Goal: Find specific page/section: Find specific page/section

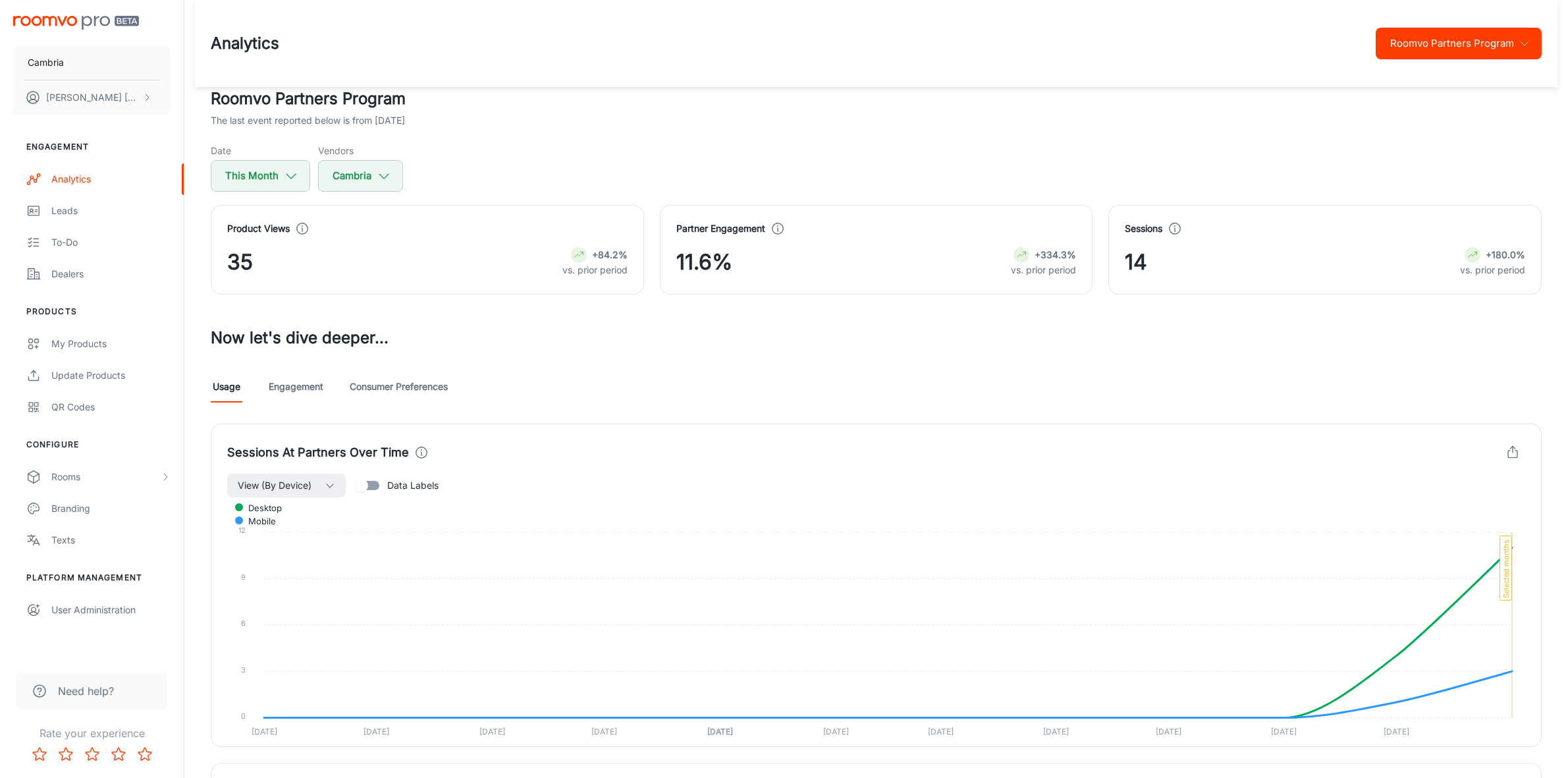
scroll to position [361, 0]
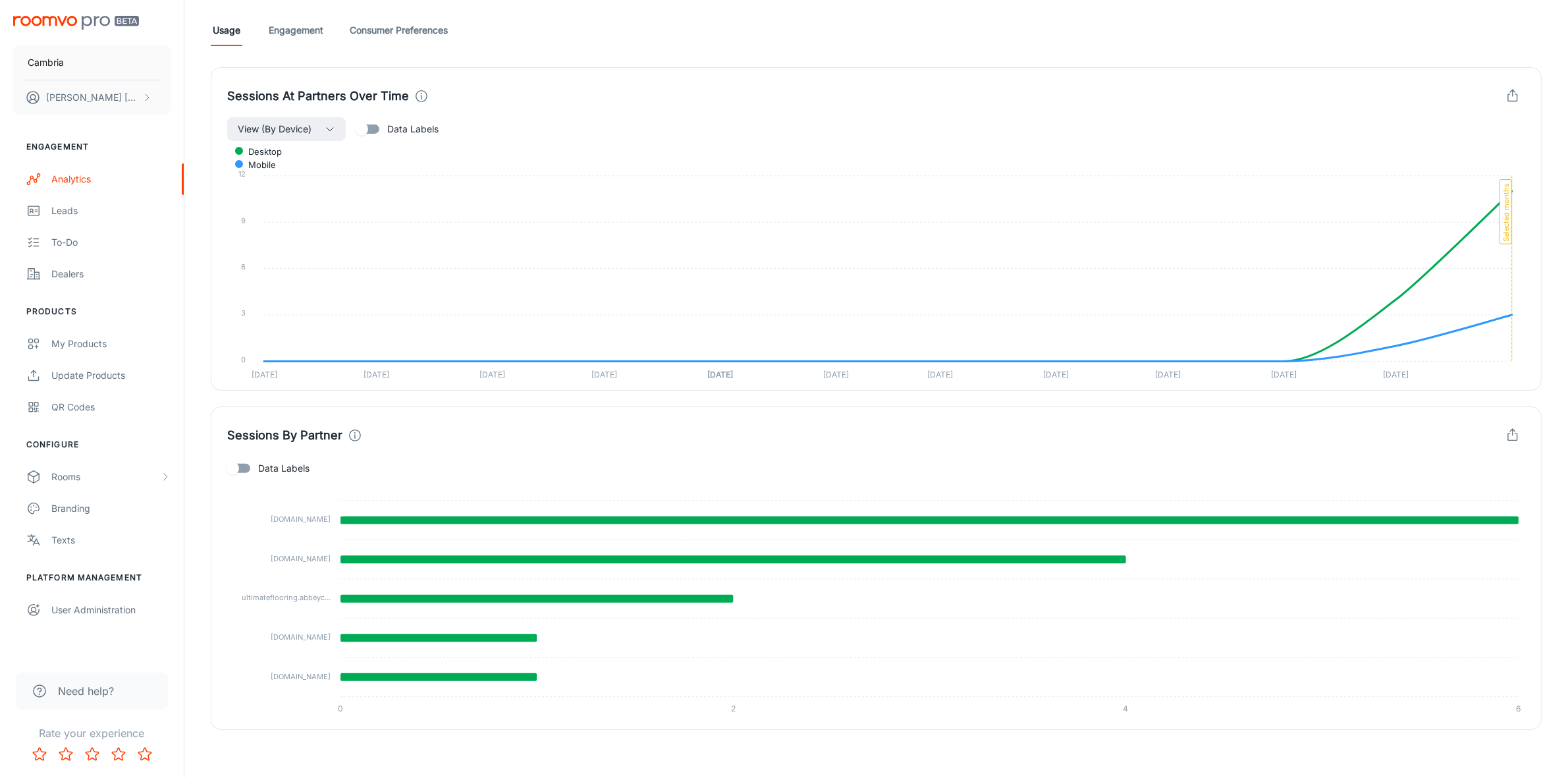
scroll to position [361, 0]
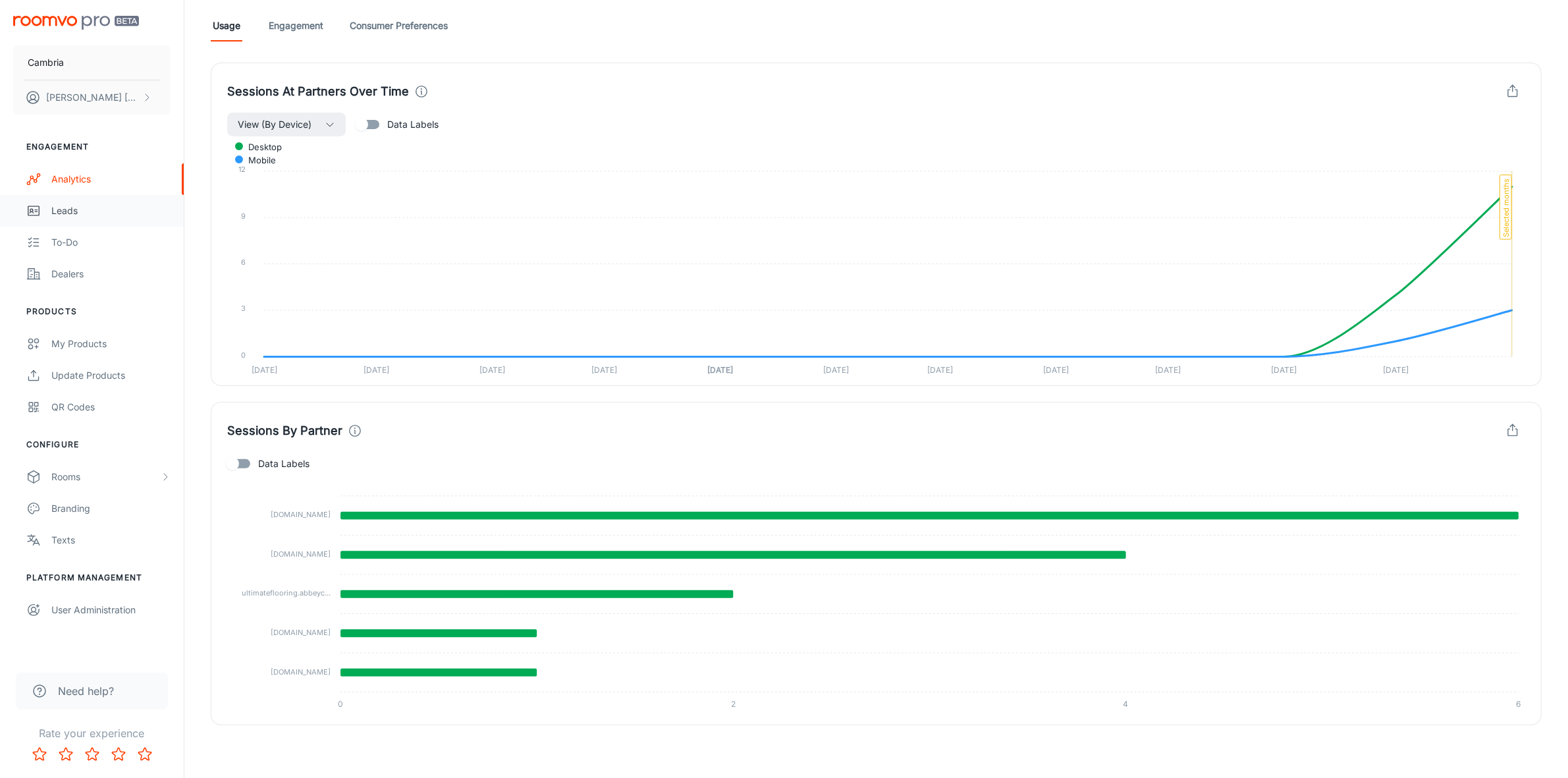
click at [72, 206] on div "Leads" at bounding box center [111, 210] width 119 height 14
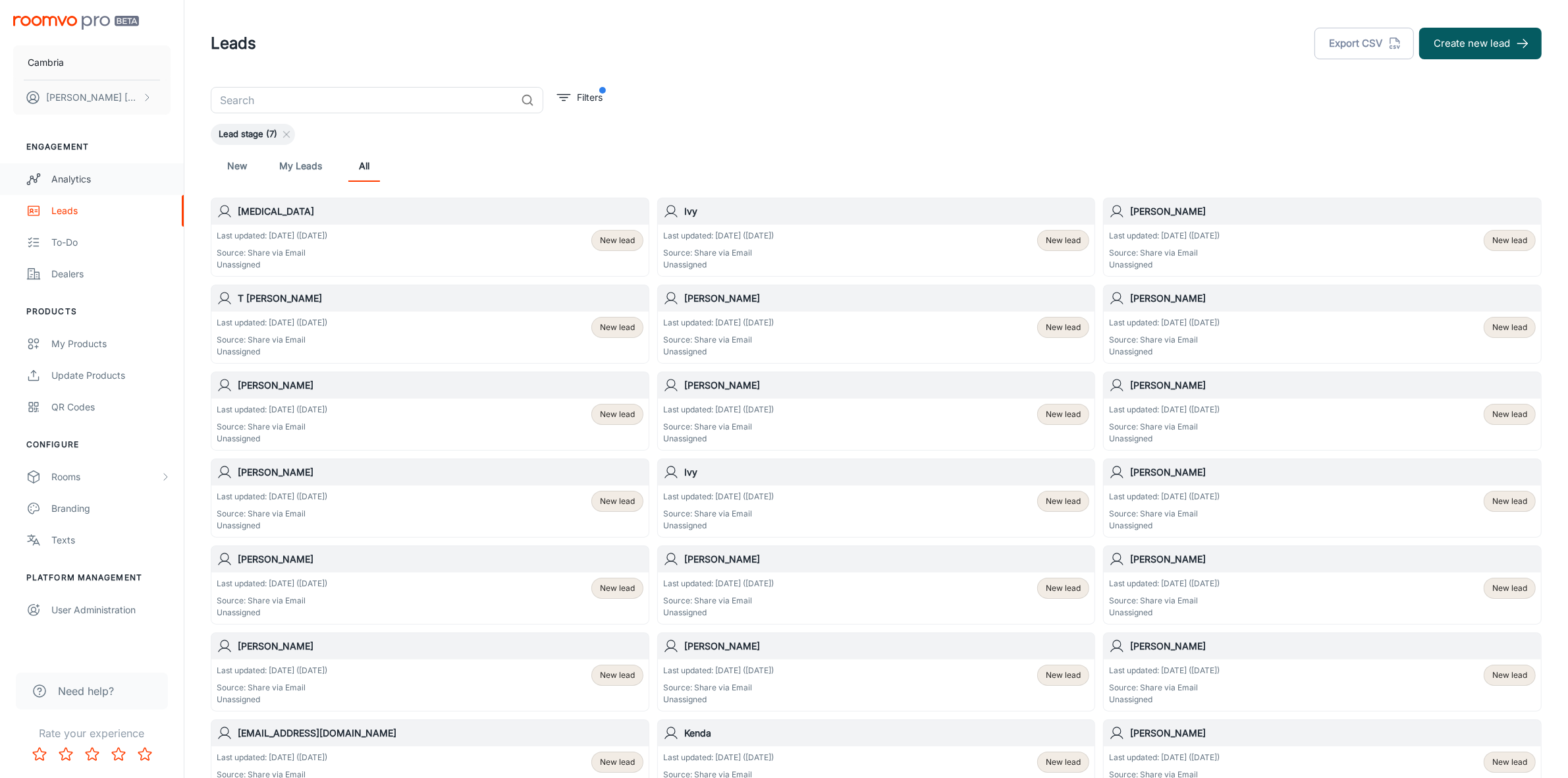
click at [61, 178] on div "Analytics" at bounding box center [111, 179] width 119 height 14
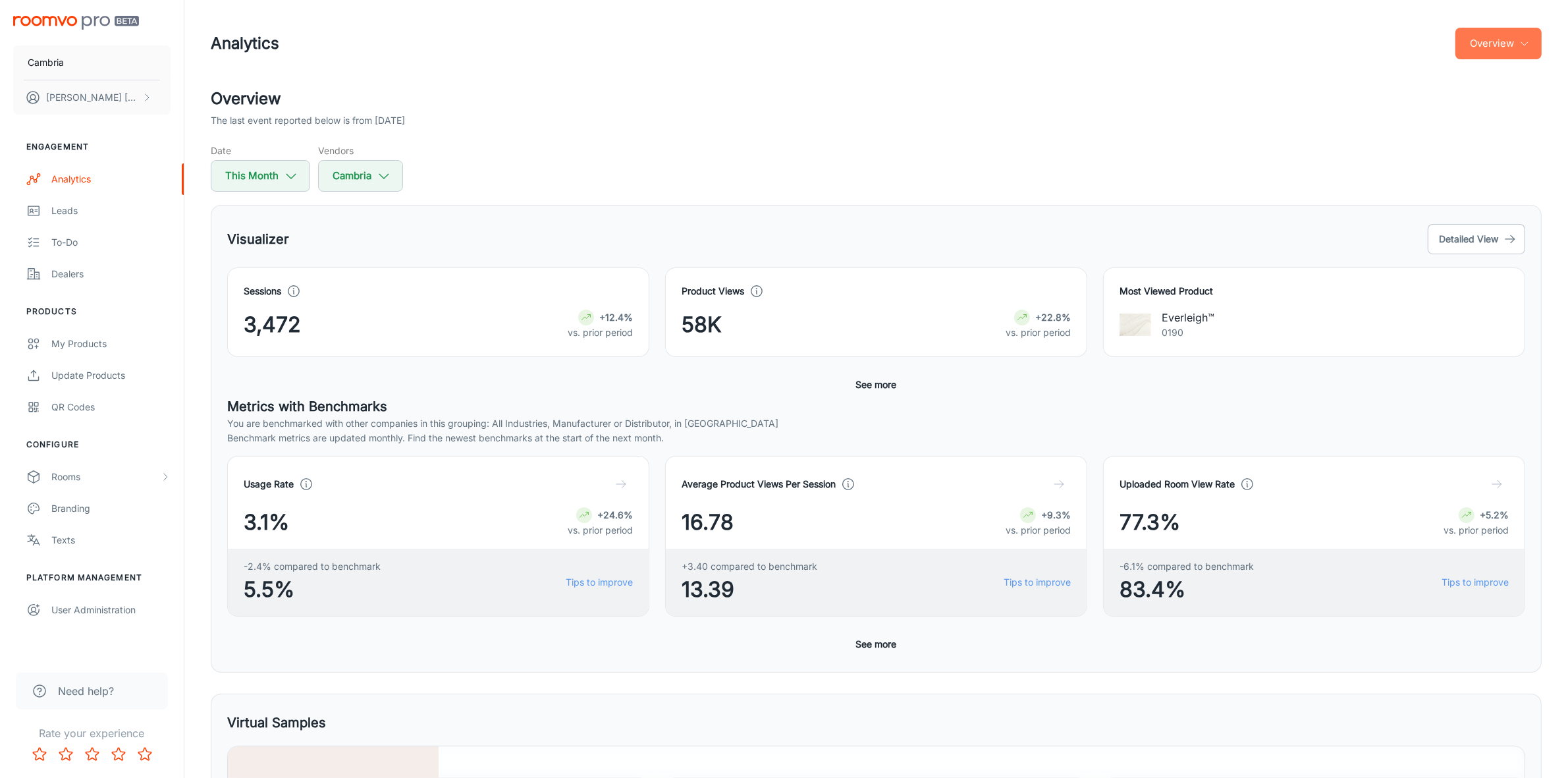
click at [1505, 45] on button "Overview" at bounding box center [1498, 44] width 86 height 31
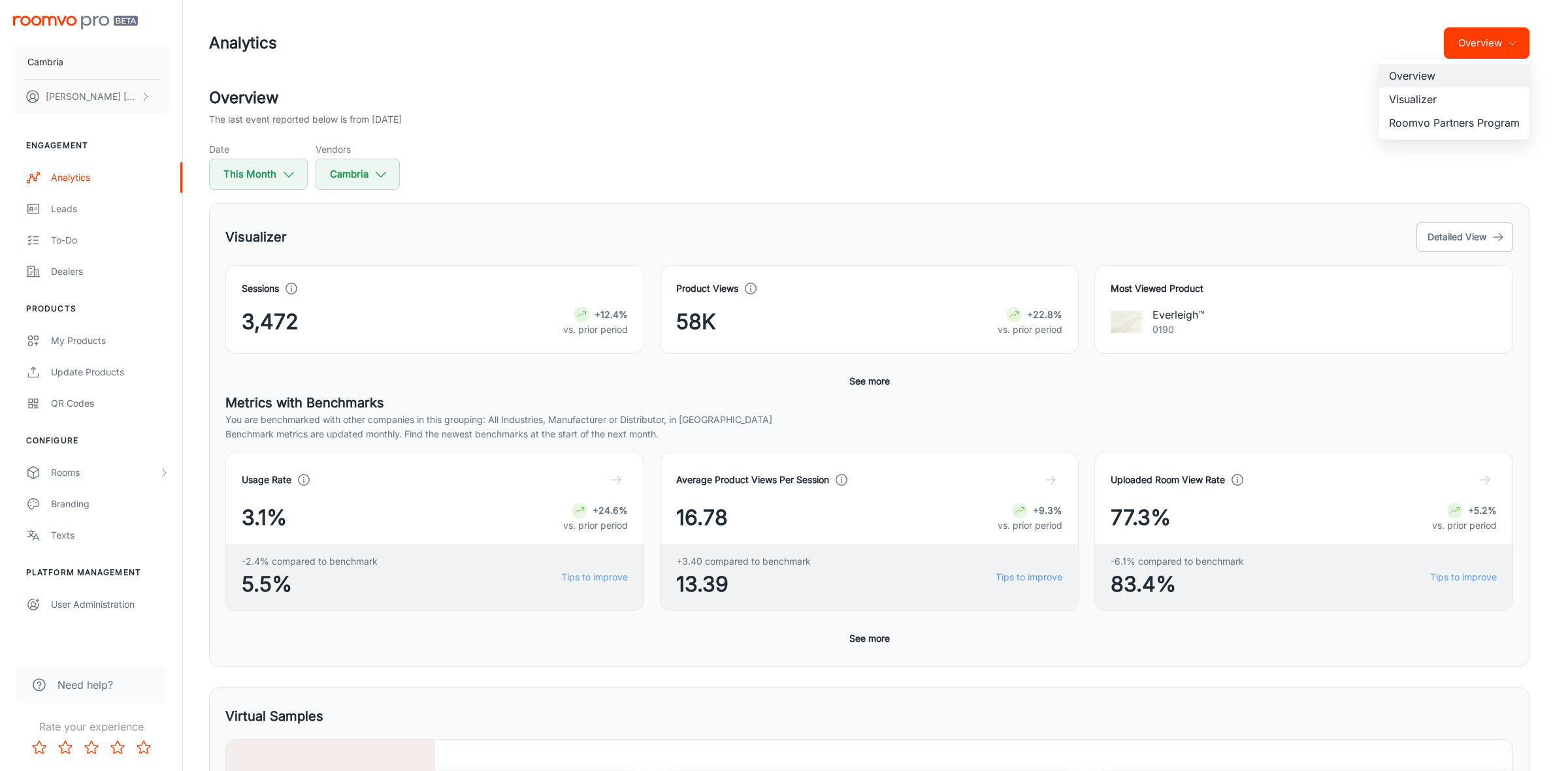
click at [1422, 98] on li "Visualizer" at bounding box center [1454, 99] width 152 height 24
